Goal: Check status: Check status

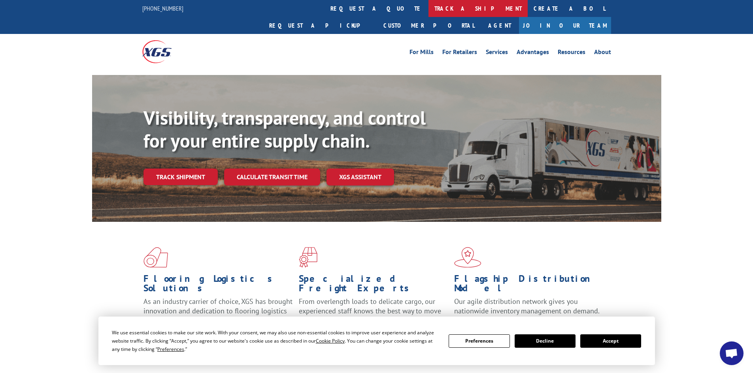
click at [428, 13] on link "track a shipment" at bounding box center [477, 8] width 99 height 17
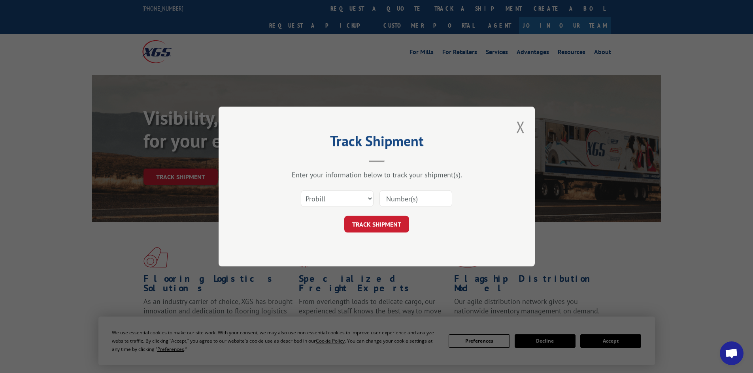
click at [401, 196] on input at bounding box center [415, 198] width 73 height 17
type input "17696356"
click button "TRACK SHIPMENT" at bounding box center [376, 224] width 65 height 17
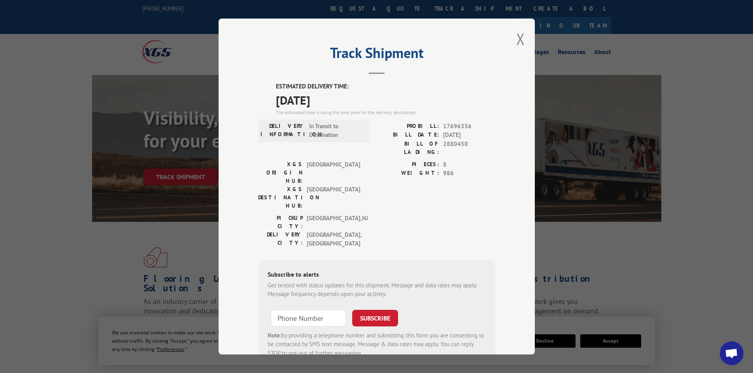
click at [355, 160] on span "BALTIMORE" at bounding box center [333, 172] width 53 height 25
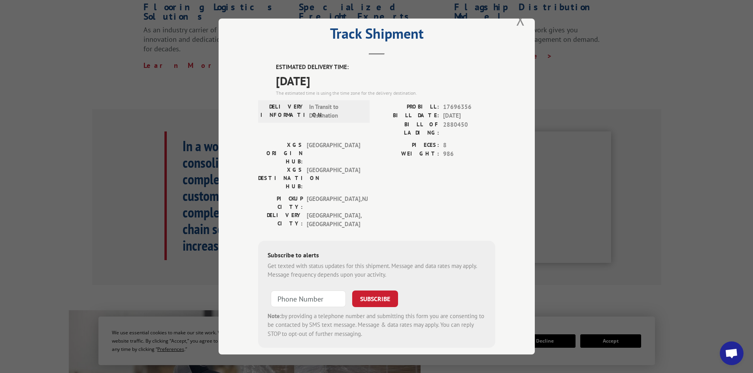
scroll to position [158, 0]
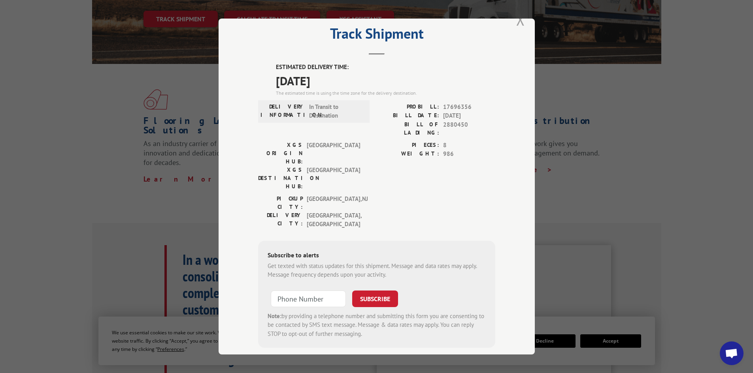
click at [516, 24] on button "Close modal" at bounding box center [520, 19] width 9 height 21
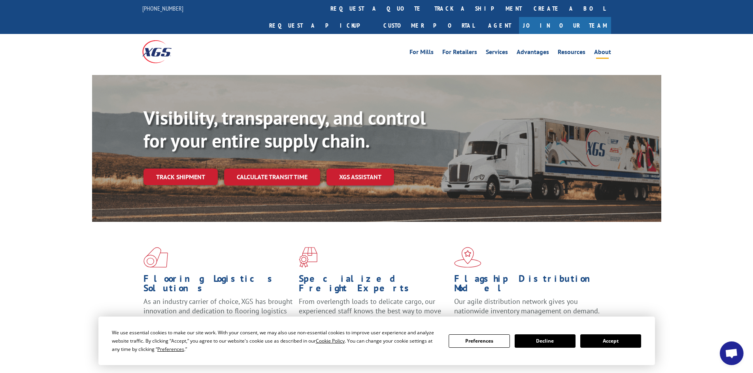
click at [609, 49] on link "About" at bounding box center [602, 53] width 17 height 9
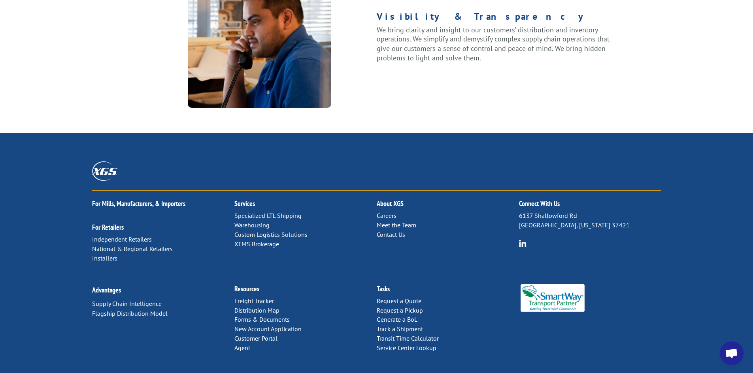
scroll to position [1004, 0]
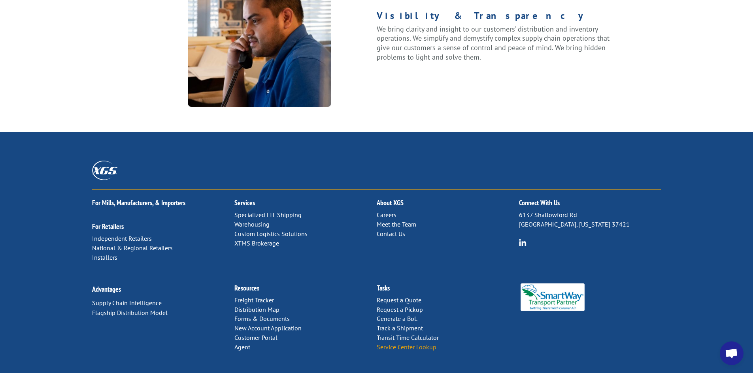
click at [404, 343] on link "Service Center Lookup" at bounding box center [407, 347] width 60 height 8
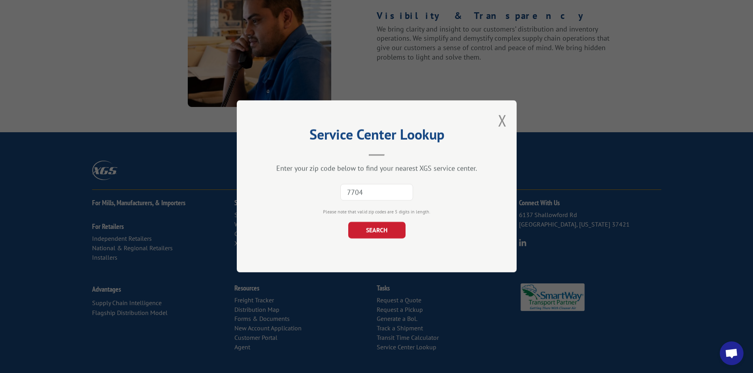
type input "77040"
click button "SEARCH" at bounding box center [376, 231] width 57 height 17
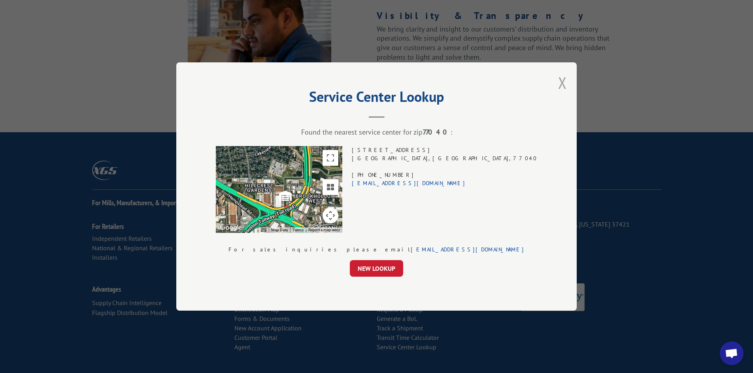
click at [558, 83] on button "Close modal" at bounding box center [562, 82] width 9 height 21
